Goal: Complete application form: Complete application form

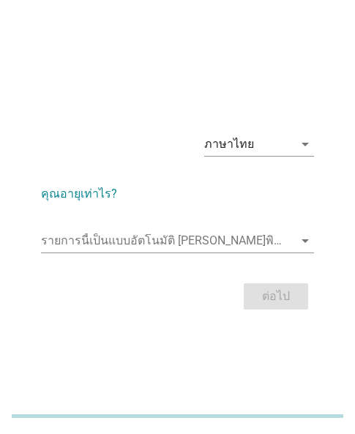
click at [195, 351] on div "ภาษาไทย arrow_drop_down คุณอายุเท่าไร? รายการนี้เป็นแบบอัตโนมัติ [PERSON_NAME]พ…" at bounding box center [177, 217] width 355 height 434
click at [187, 246] on input "รายการนี้เป็นแบบอัตโนมัติ คุณสามารถพิมพ์ลงในรายการนี้" at bounding box center [167, 240] width 252 height 23
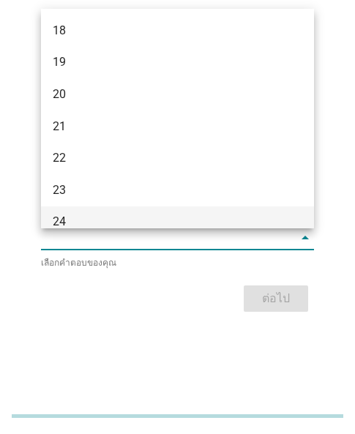
click at [105, 228] on div "18 19 20 21 22 23 24 25 26 27 28 29 30 31 32 33 34 35 36 37 English ภาษาไทย ภาษ…" at bounding box center [177, 217] width 355 height 434
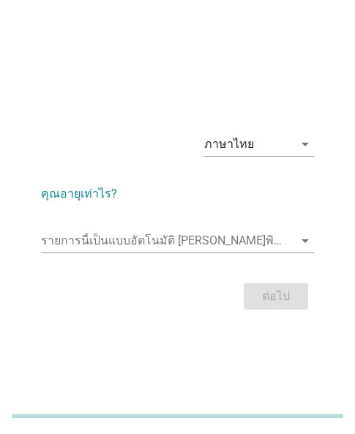
click at [277, 298] on div "ต่อไป" at bounding box center [177, 296] width 273 height 35
click at [128, 225] on div "รายการนี้เป็นแบบอัตโนมัติ [PERSON_NAME]พิมพ์ลงในรายการนี้ arrow_drop_down" at bounding box center [177, 243] width 273 height 47
click at [116, 236] on input "รายการนี้เป็นแบบอัตโนมัติ คุณสามารถพิมพ์ลงในรายการนี้" at bounding box center [167, 240] width 252 height 23
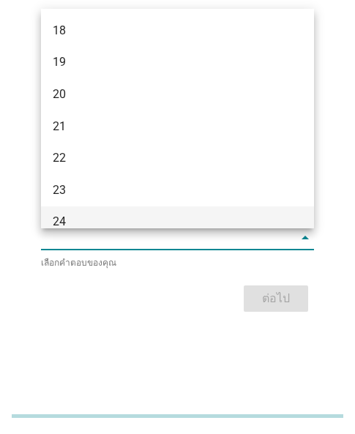
click at [66, 222] on div "24" at bounding box center [167, 222] width 229 height 18
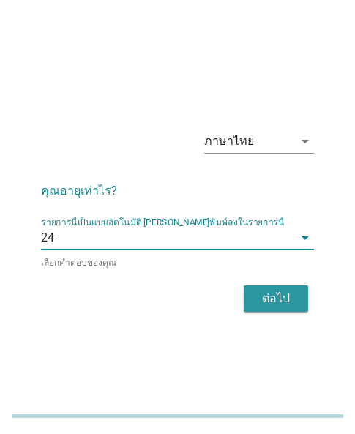
drag, startPoint x: 261, startPoint y: 302, endPoint x: 250, endPoint y: 301, distance: 11.1
click at [261, 302] on div "ต่อไป" at bounding box center [275, 299] width 41 height 18
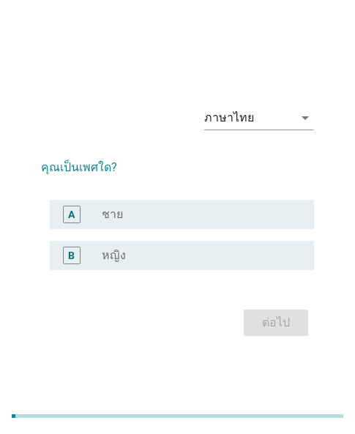
drag, startPoint x: 152, startPoint y: 249, endPoint x: 186, endPoint y: 264, distance: 37.0
click at [152, 249] on div "radio_button_unchecked หญิง" at bounding box center [196, 255] width 189 height 15
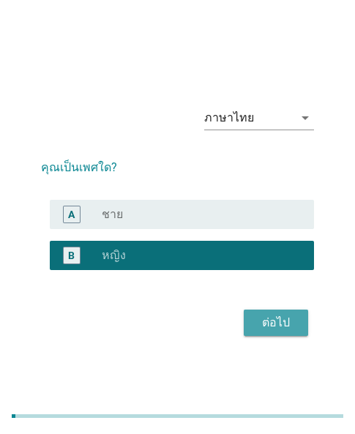
click at [258, 314] on div "ต่อไป" at bounding box center [275, 323] width 41 height 18
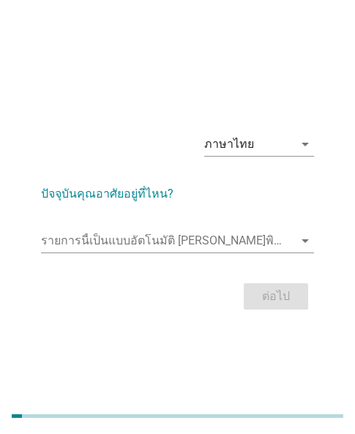
click at [218, 225] on div "รายการนี้เป็นแบบอัตโนมัติ [PERSON_NAME]พิมพ์ลงในรายการนี้ arrow_drop_down" at bounding box center [177, 243] width 273 height 47
click at [175, 240] on input "รายการนี้เป็นแบบอัตโนมัติ คุณสามารถพิมพ์ลงในรายการนี้" at bounding box center [167, 240] width 252 height 23
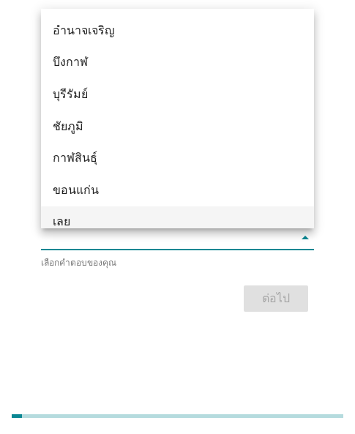
click at [83, 211] on div "เลย" at bounding box center [177, 222] width 273 height 32
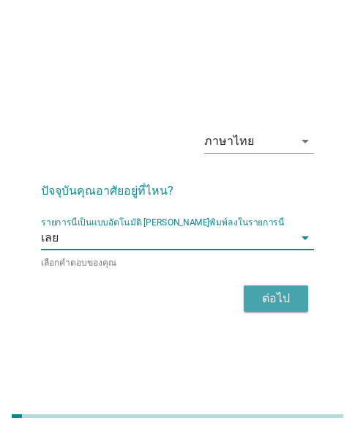
click at [278, 290] on div "ต่อไป" at bounding box center [275, 299] width 41 height 18
